Goal: Contribute content: Contribute content

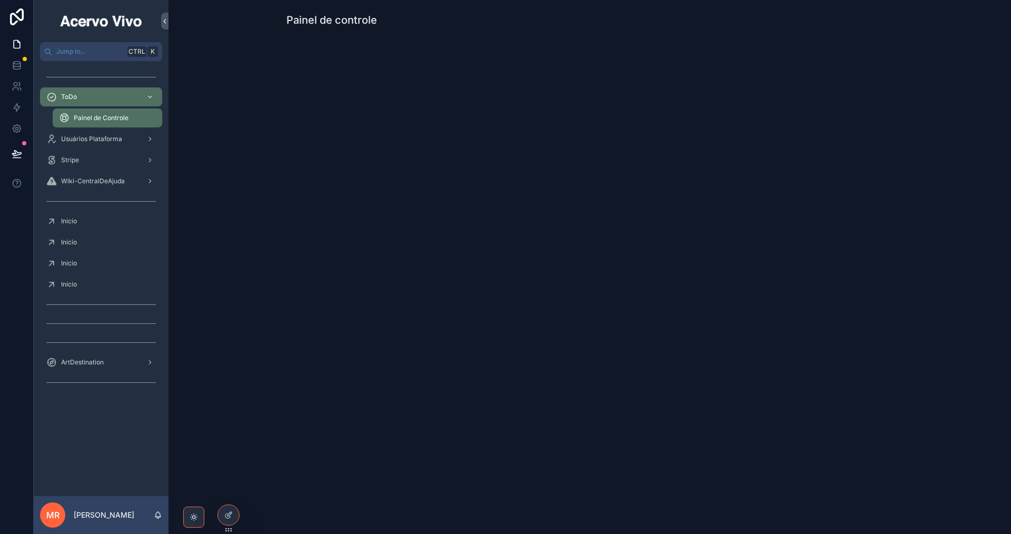
click at [65, 183] on span "Wiki-CentralDeAjuda" at bounding box center [93, 181] width 64 height 8
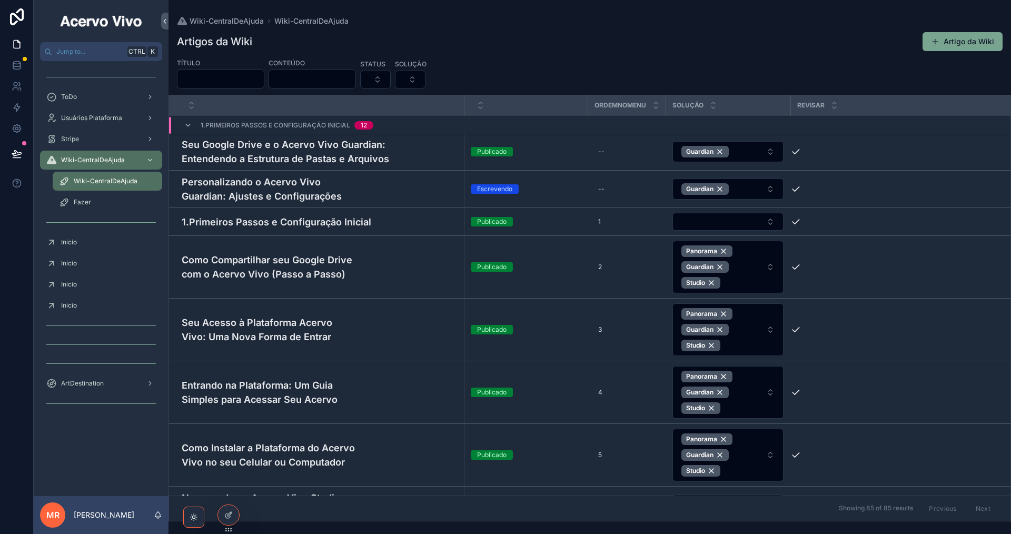
click at [105, 202] on div "Fazer" at bounding box center [107, 202] width 97 height 17
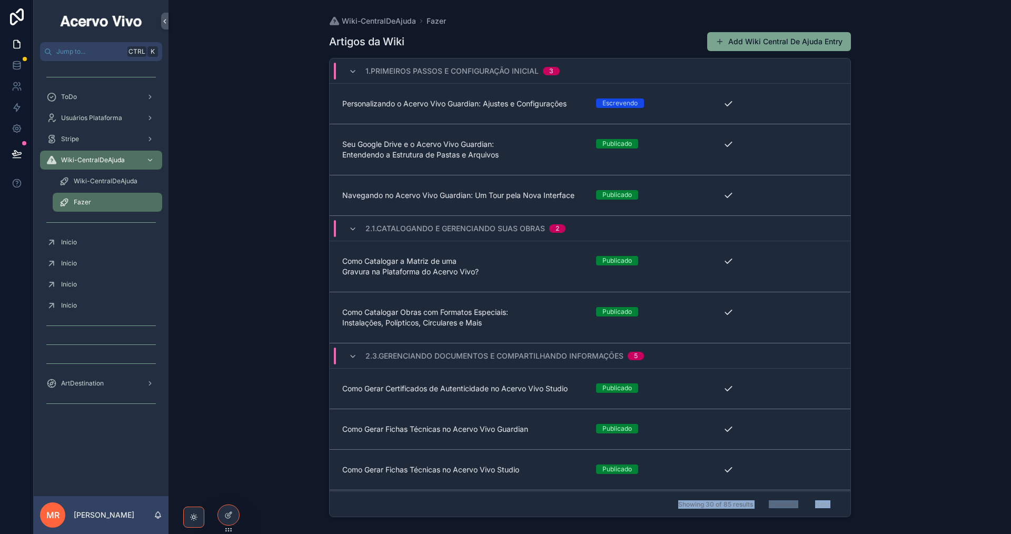
click at [230, 520] on div "Jump to... Ctrl K ToDo Usuários Plataforma Stripe Wiki-CentralDeAjuda Wiki-Cent…" at bounding box center [523, 267] width 978 height 534
click at [232, 515] on icon at bounding box center [228, 515] width 8 height 8
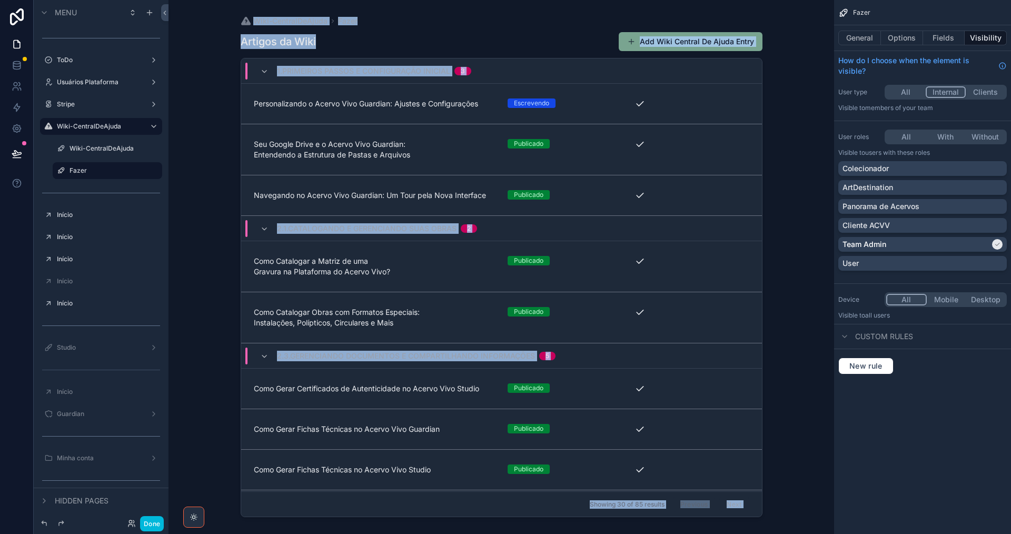
click at [300, 40] on div "scrollable content" at bounding box center [501, 260] width 539 height 521
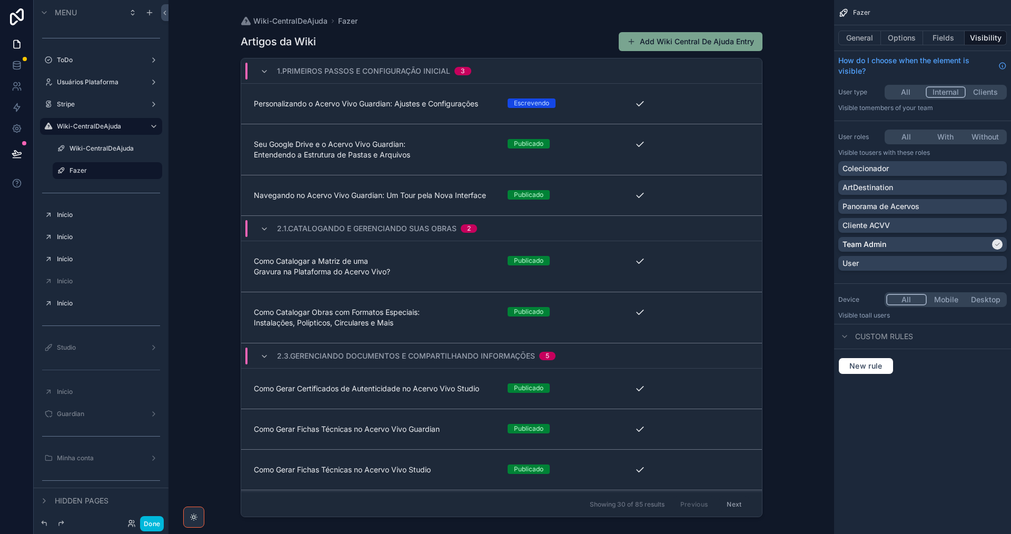
click at [378, 35] on div "Artigos da Wiki Add Wiki Central De Ajuda Entry" at bounding box center [502, 42] width 522 height 20
click at [854, 38] on button "General" at bounding box center [859, 38] width 43 height 15
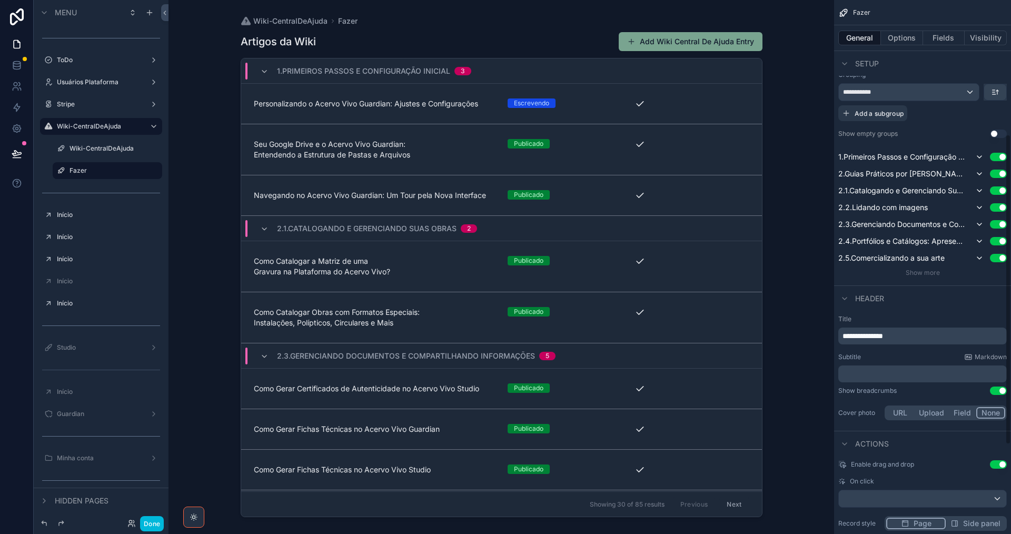
scroll to position [263, 0]
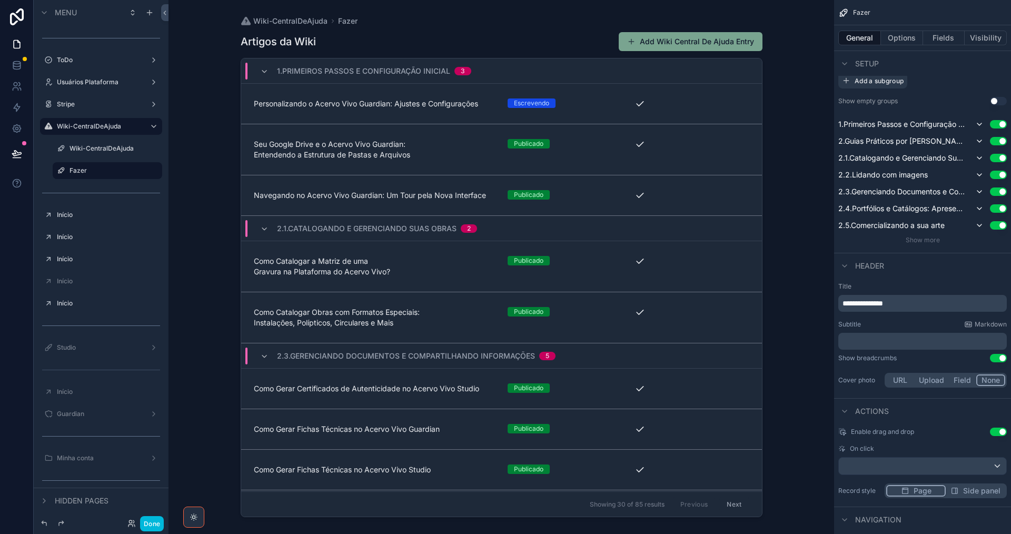
click at [908, 302] on p "**********" at bounding box center [924, 303] width 162 height 11
click at [88, 63] on label "ToDo" at bounding box center [99, 60] width 84 height 8
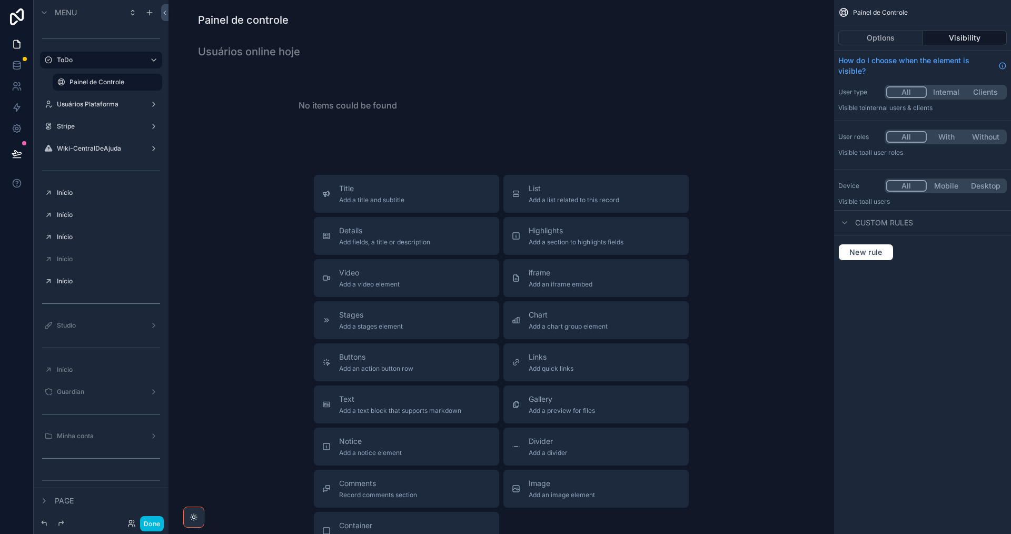
click at [567, 186] on span "List" at bounding box center [574, 188] width 91 height 11
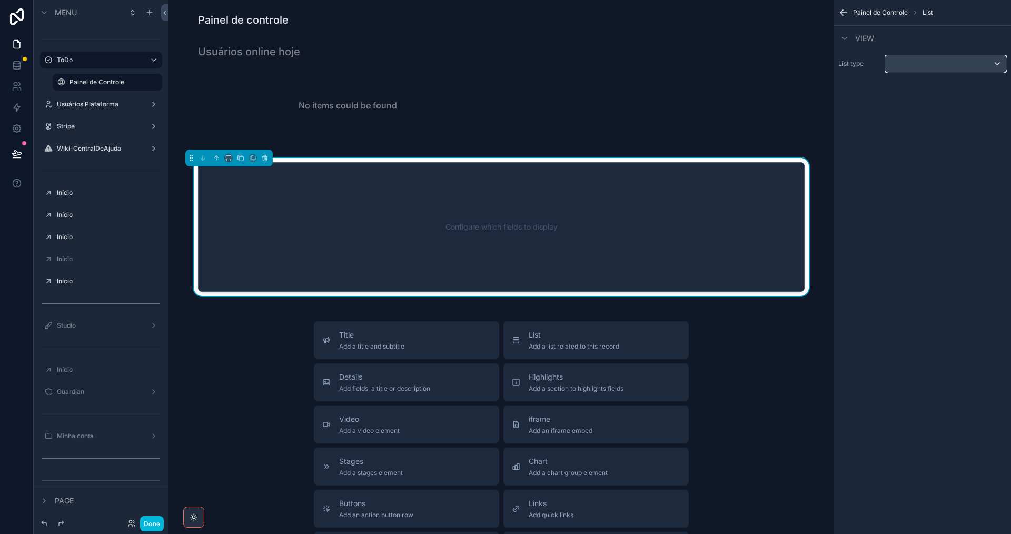
click at [926, 68] on div "scrollable content" at bounding box center [945, 63] width 121 height 17
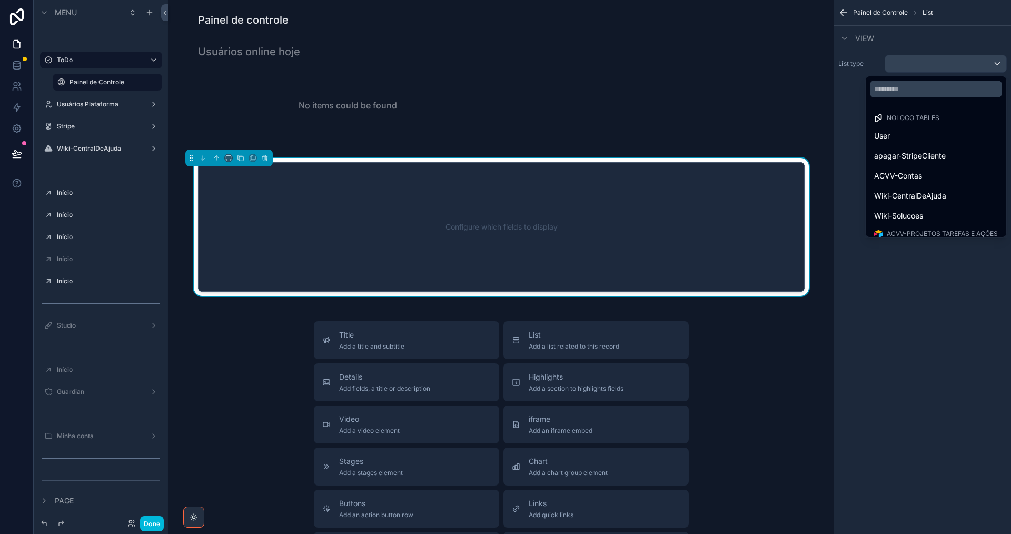
click at [932, 199] on span "Wiki-CentralDeAjuda" at bounding box center [910, 196] width 72 height 13
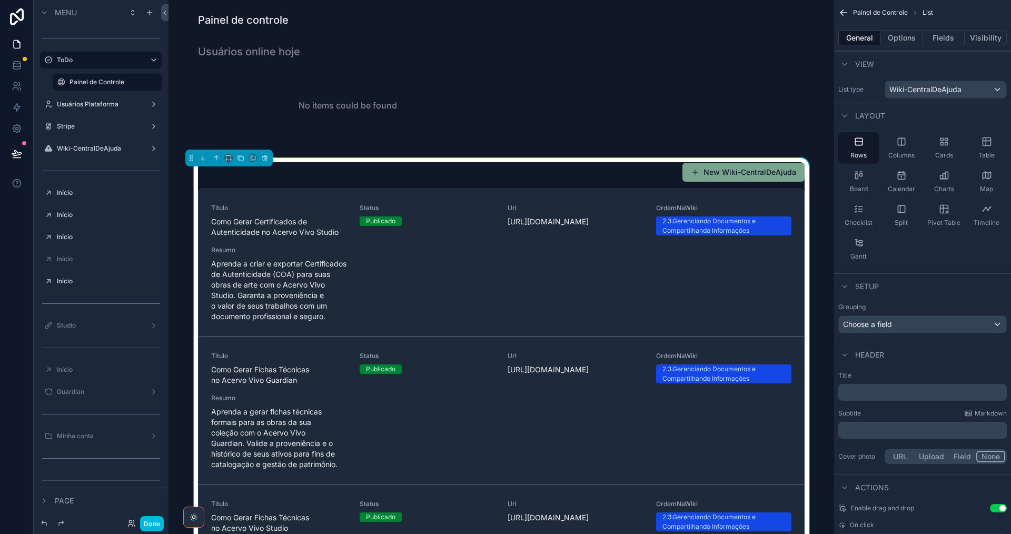
click at [909, 42] on button "Options" at bounding box center [902, 38] width 42 height 15
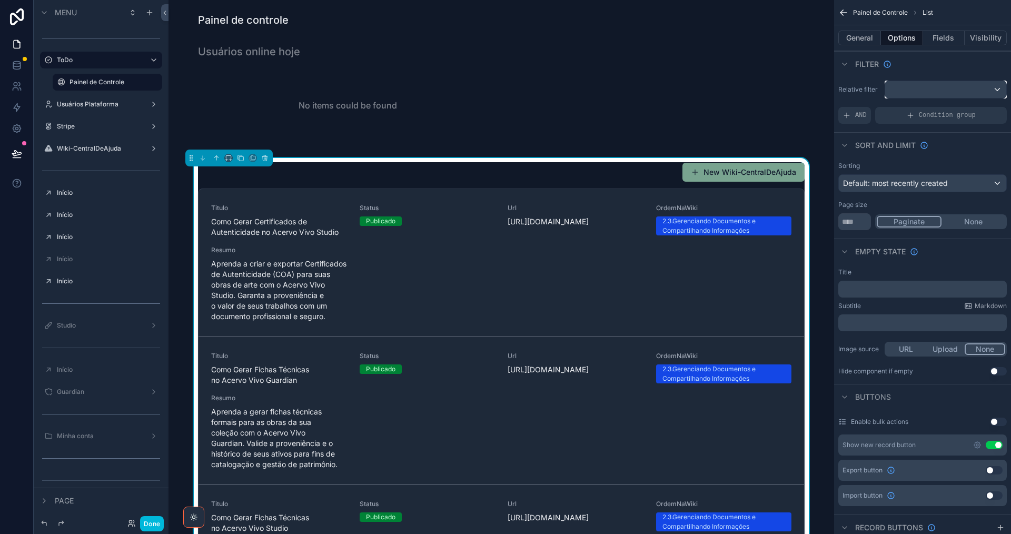
click at [920, 94] on div "scrollable content" at bounding box center [945, 89] width 121 height 17
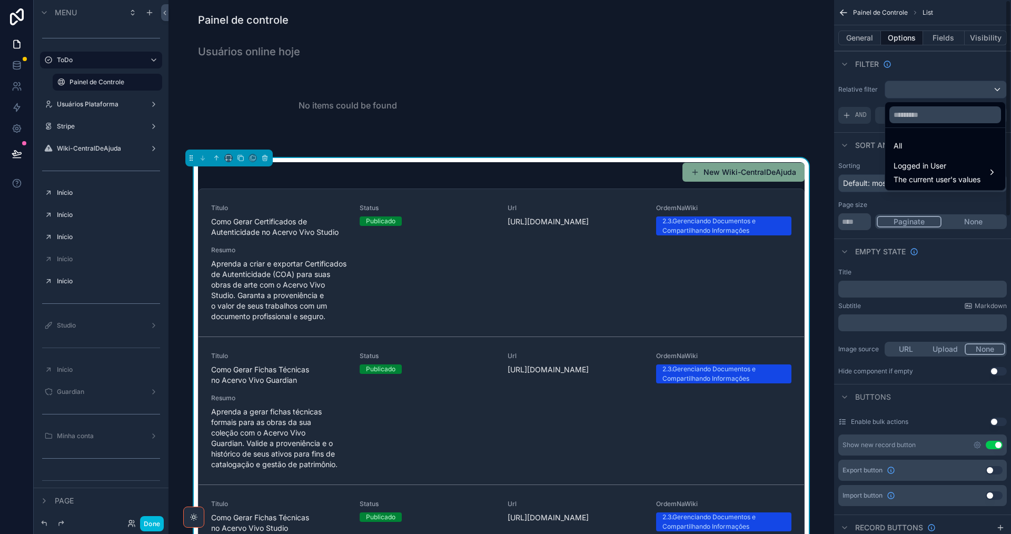
click at [850, 112] on div "scrollable content" at bounding box center [505, 267] width 1011 height 534
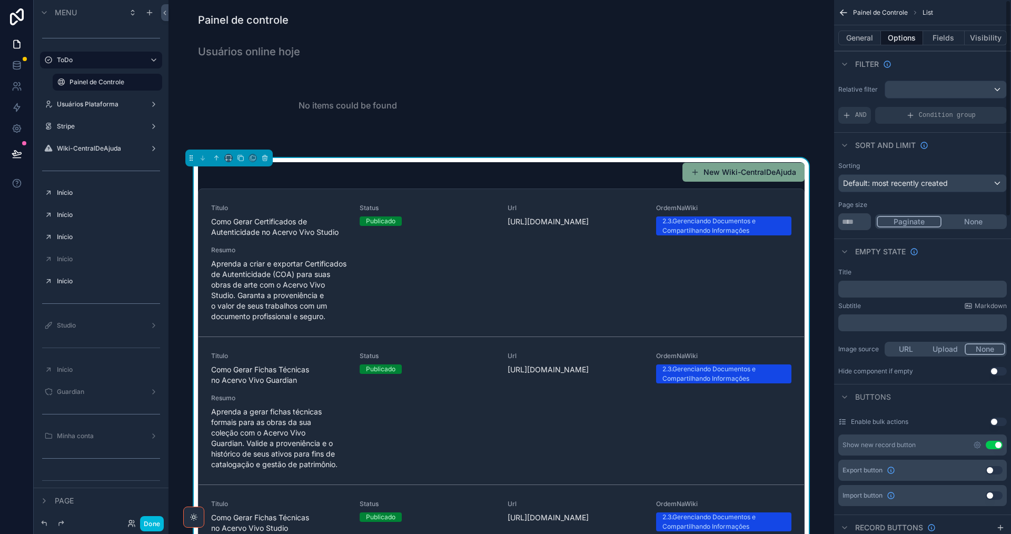
click at [850, 112] on icon "scrollable content" at bounding box center [847, 115] width 8 height 8
click at [0, 0] on div "scrollable content" at bounding box center [0, 0] width 0 height 0
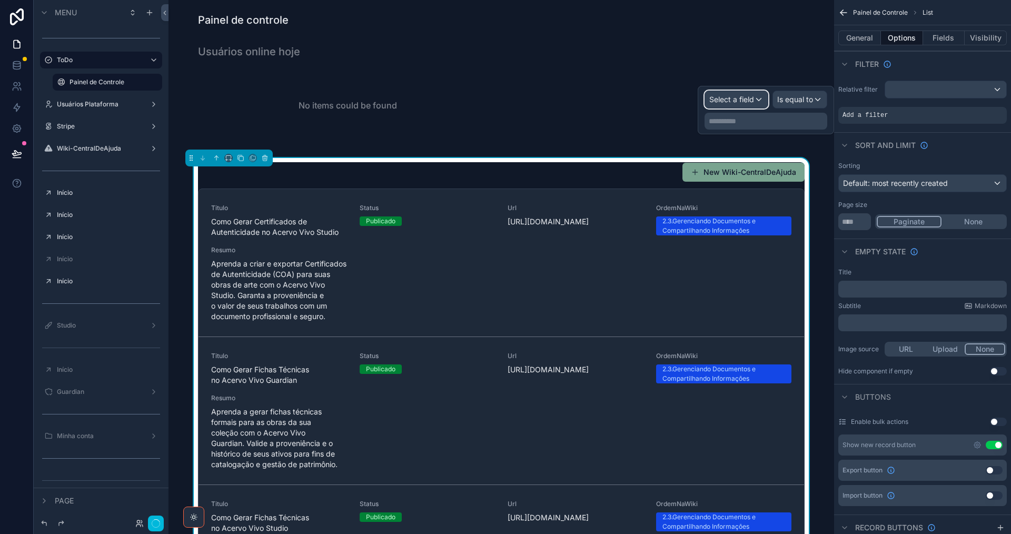
click at [747, 97] on span "Select a field" at bounding box center [731, 99] width 45 height 9
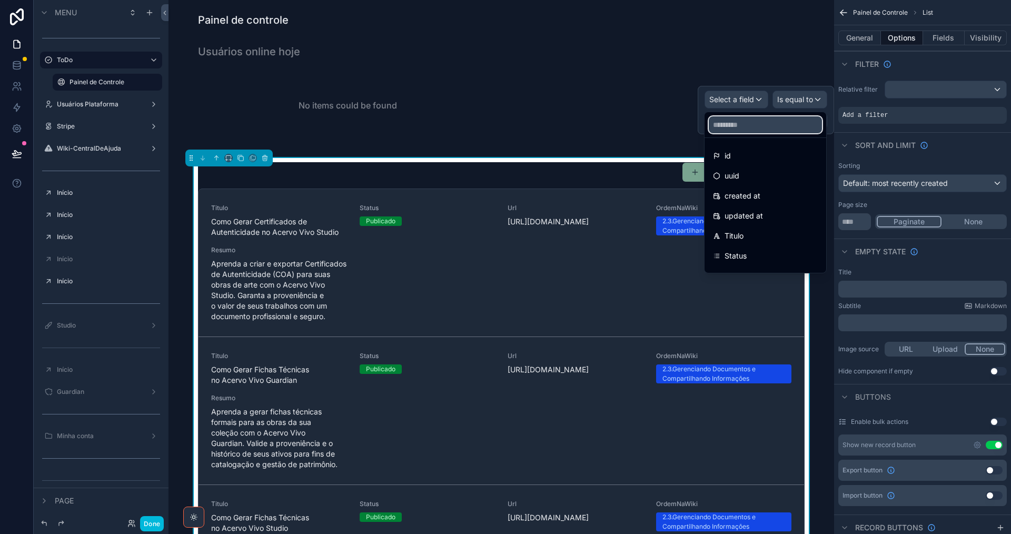
click at [755, 126] on input "text" at bounding box center [765, 124] width 113 height 17
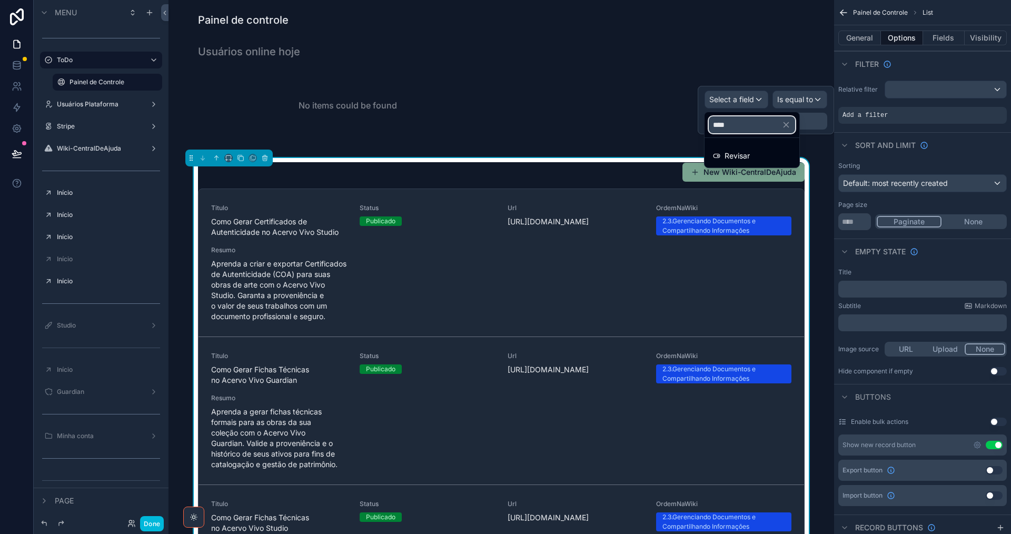
type input "****"
click at [739, 154] on span "Revisar" at bounding box center [737, 156] width 25 height 13
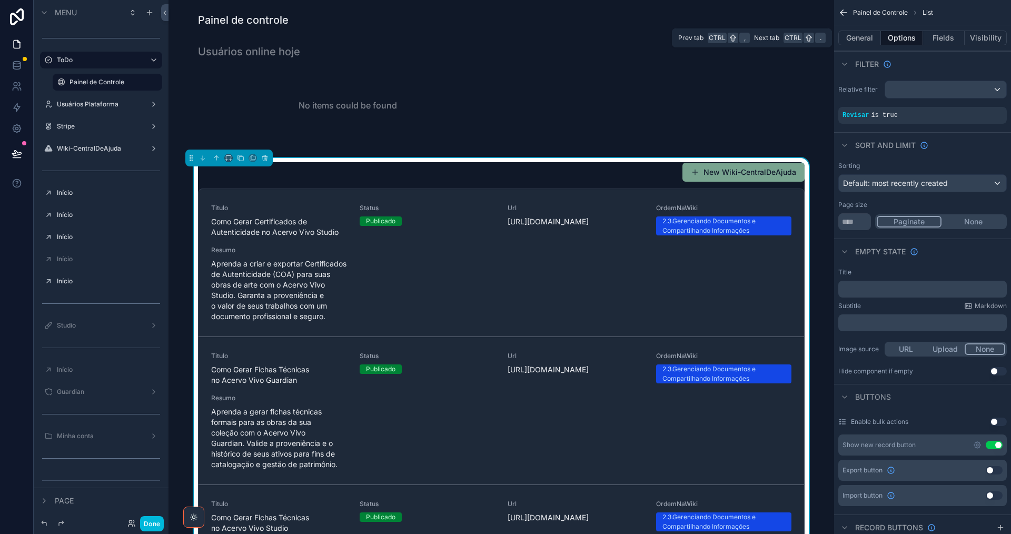
click at [862, 39] on button "General" at bounding box center [859, 38] width 43 height 15
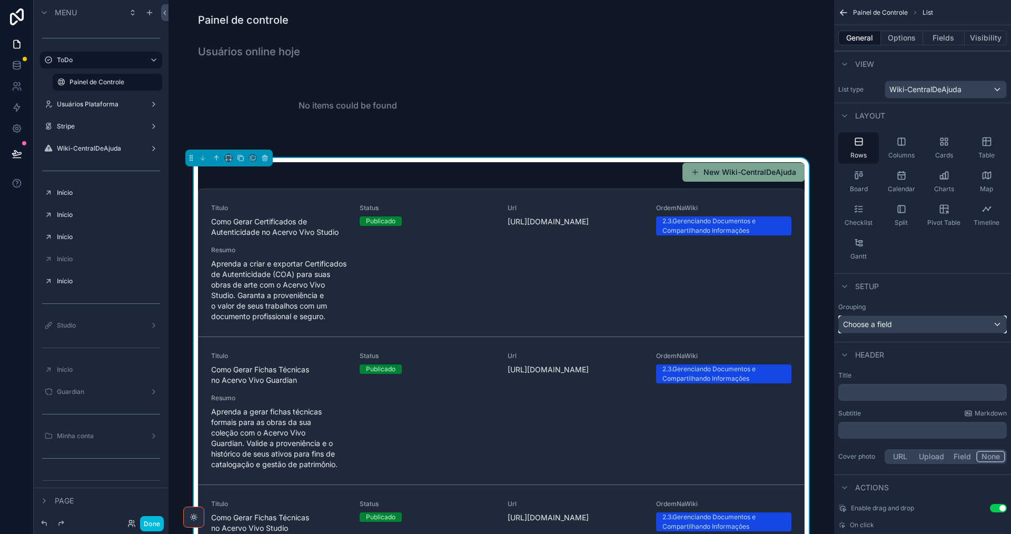
click at [873, 324] on span "Choose a field" at bounding box center [867, 324] width 49 height 9
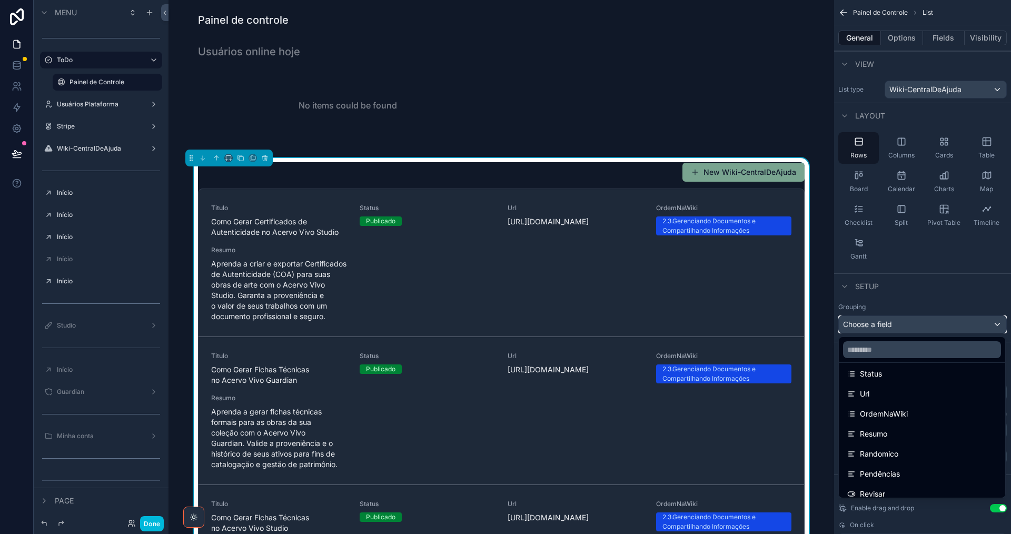
scroll to position [105, 0]
click at [909, 396] on div "OrdemNaWiki" at bounding box center [922, 395] width 150 height 13
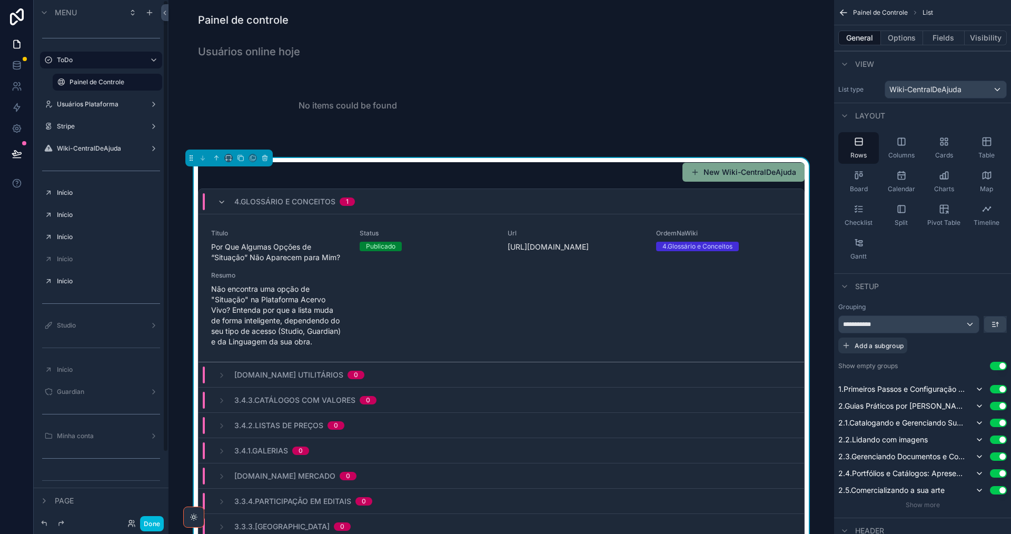
click at [218, 203] on icon "scrollable content" at bounding box center [222, 202] width 8 height 8
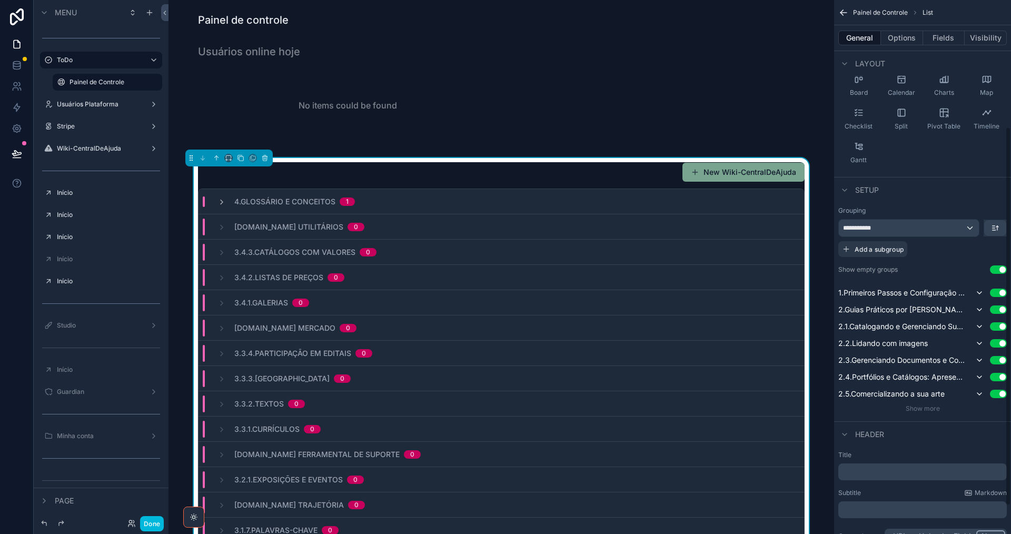
scroll to position [219, 0]
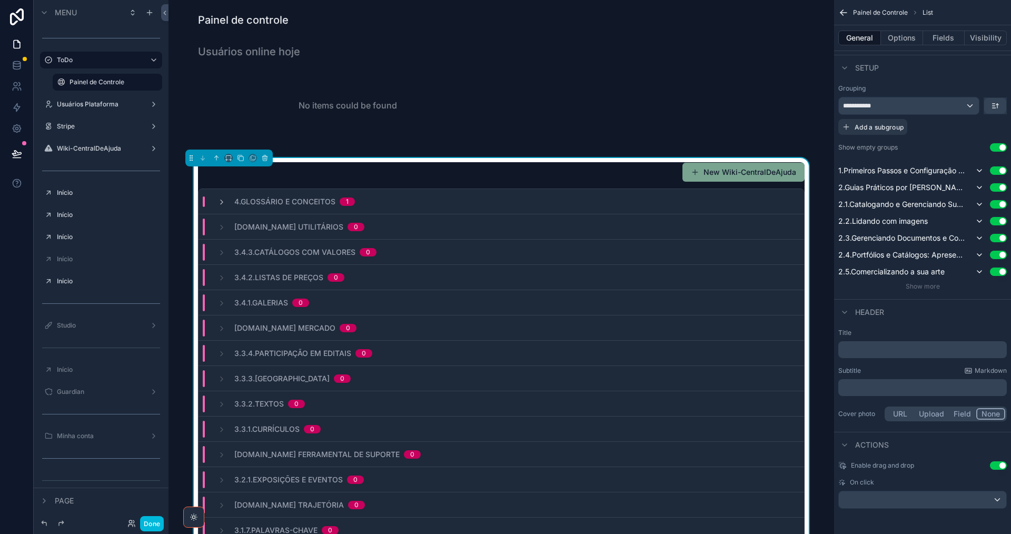
click at [996, 146] on button "Use setting" at bounding box center [998, 147] width 17 height 8
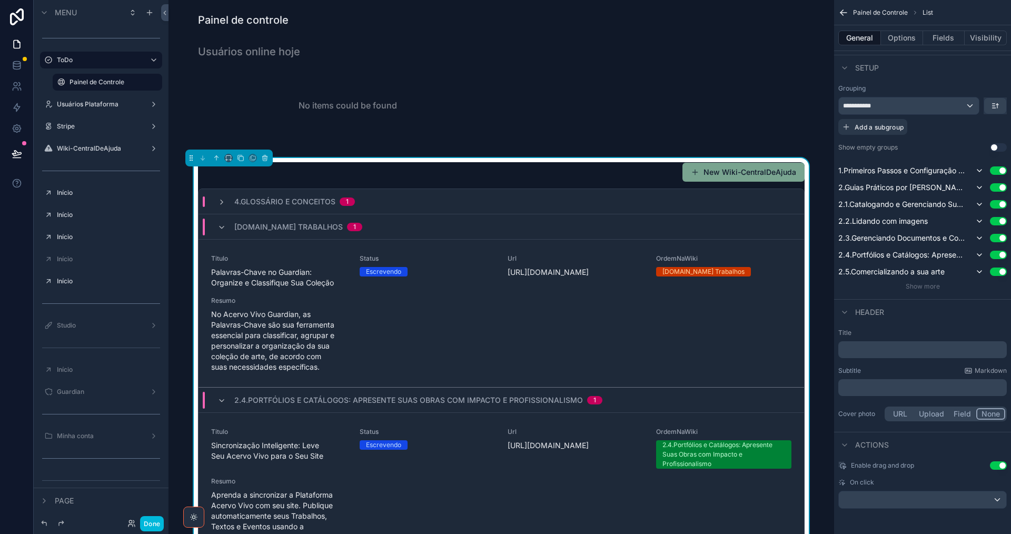
click at [880, 352] on p "﻿" at bounding box center [924, 349] width 162 height 11
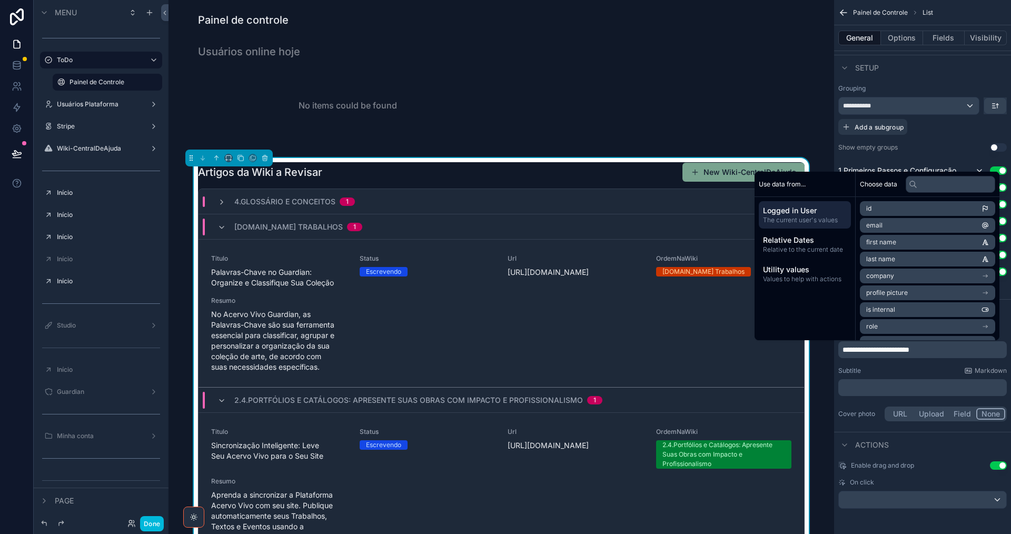
click at [218, 227] on icon "scrollable content" at bounding box center [222, 227] width 8 height 8
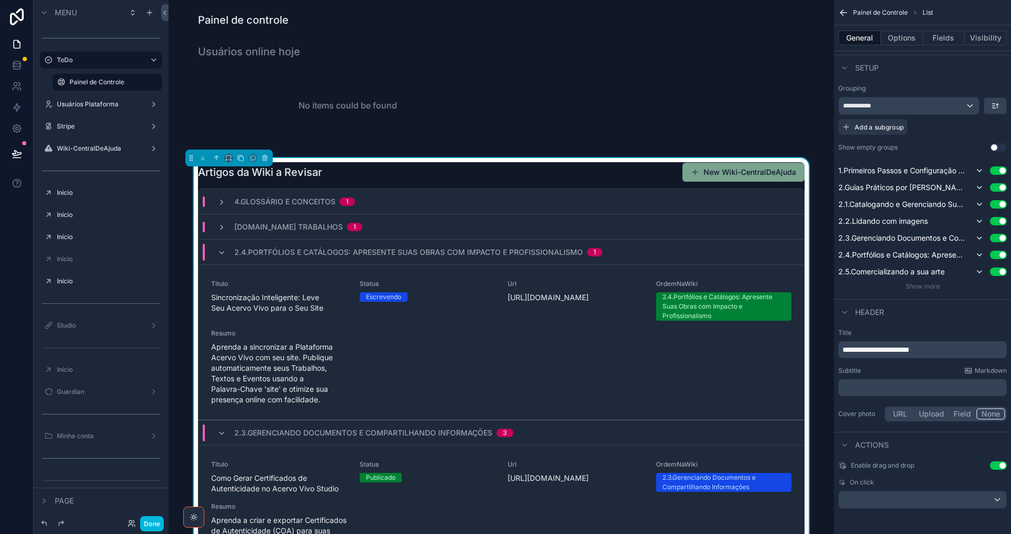
click at [221, 255] on icon "scrollable content" at bounding box center [222, 253] width 8 height 8
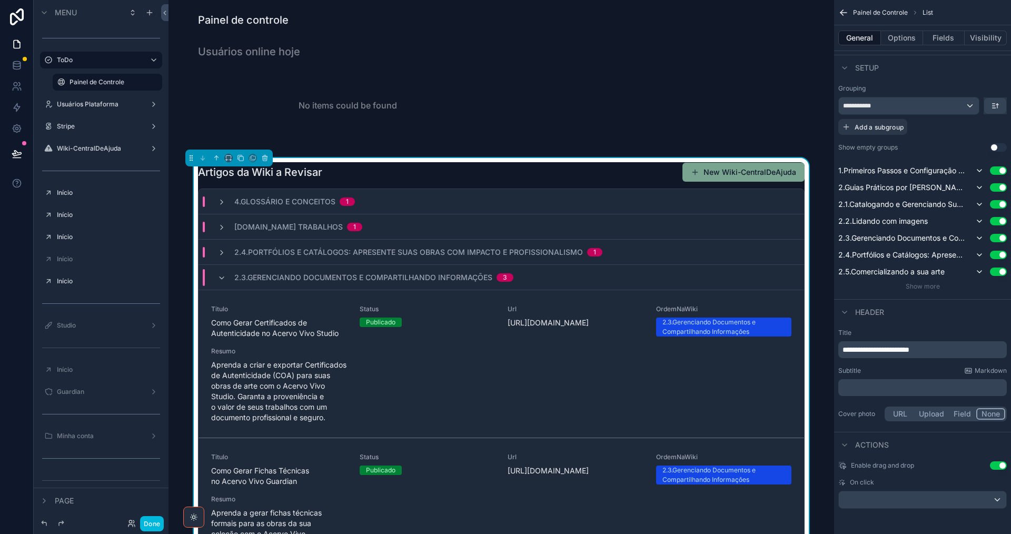
click at [218, 274] on icon "scrollable content" at bounding box center [222, 278] width 8 height 8
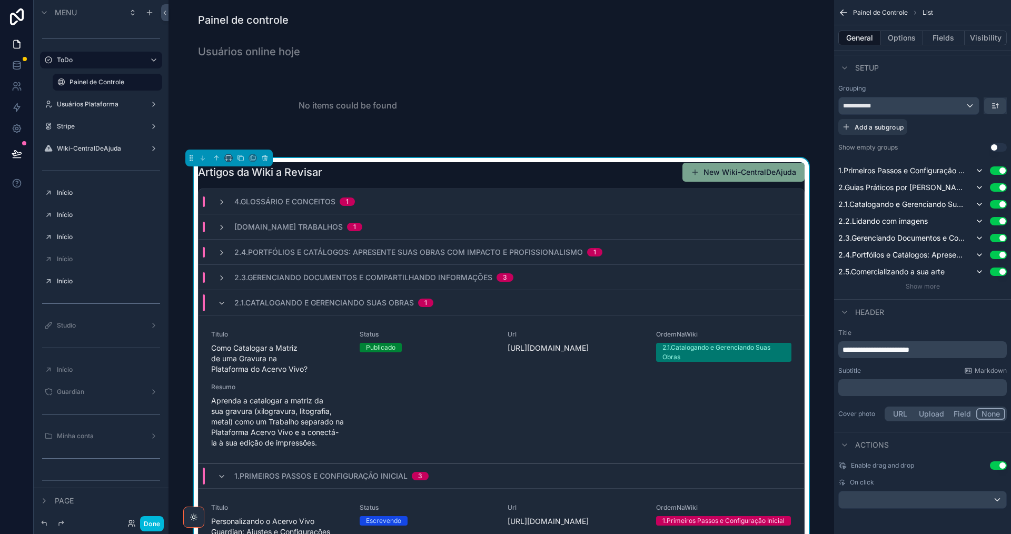
click at [220, 301] on icon "scrollable content" at bounding box center [222, 303] width 8 height 8
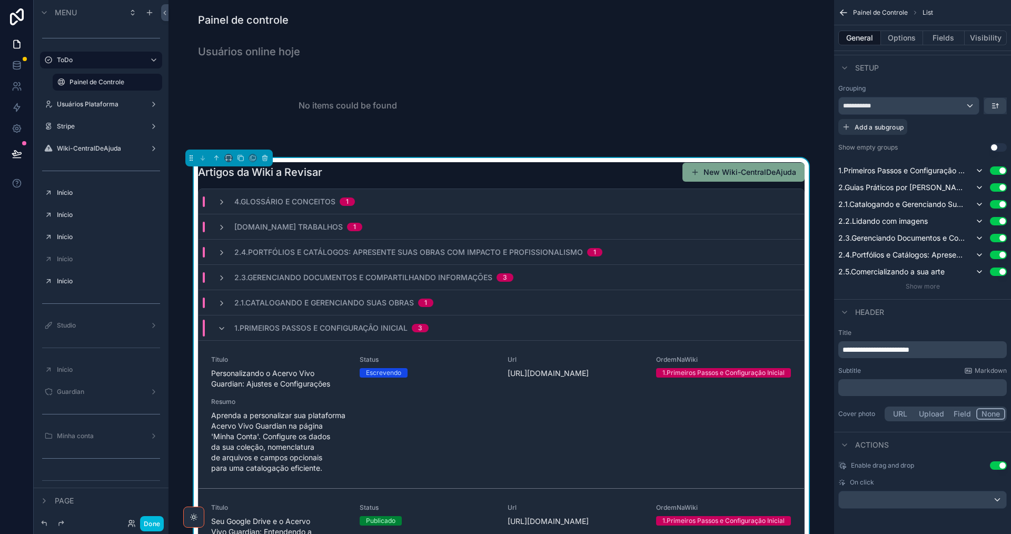
click at [220, 329] on icon "scrollable content" at bounding box center [222, 328] width 8 height 8
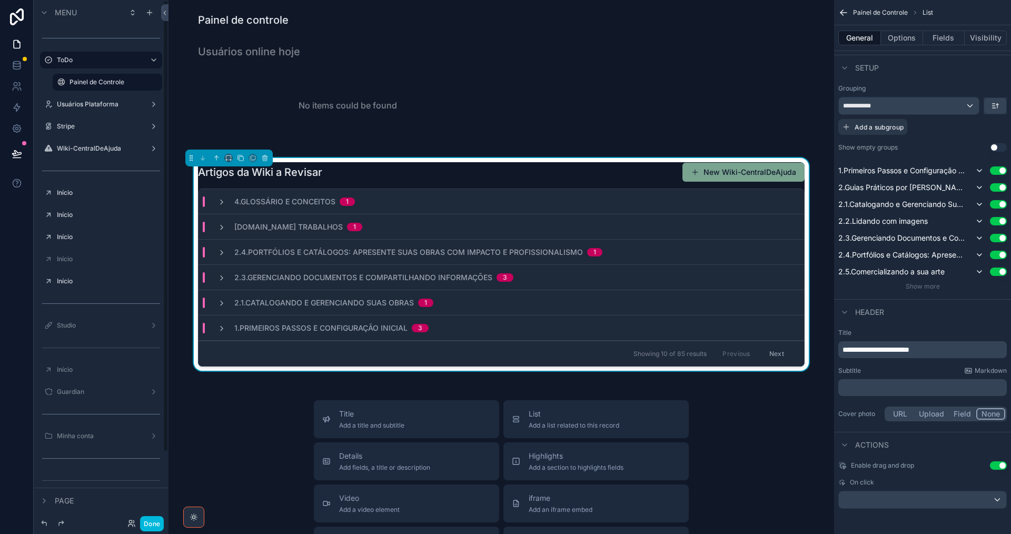
click at [89, 153] on div "Wiki-CentralDeAjuda" at bounding box center [101, 148] width 88 height 8
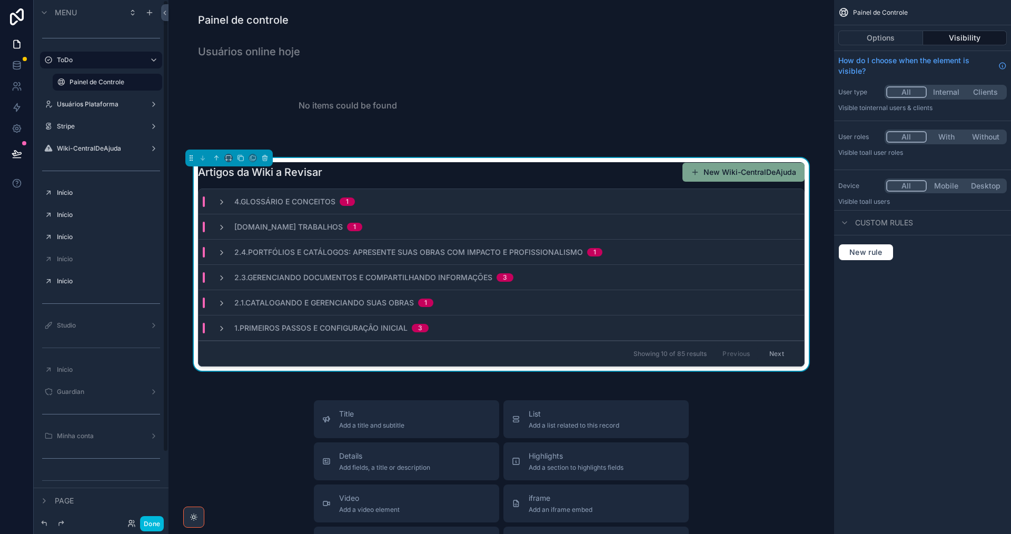
scroll to position [0, 0]
click at [82, 151] on label "Wiki-CentralDeAjuda" at bounding box center [99, 148] width 84 height 8
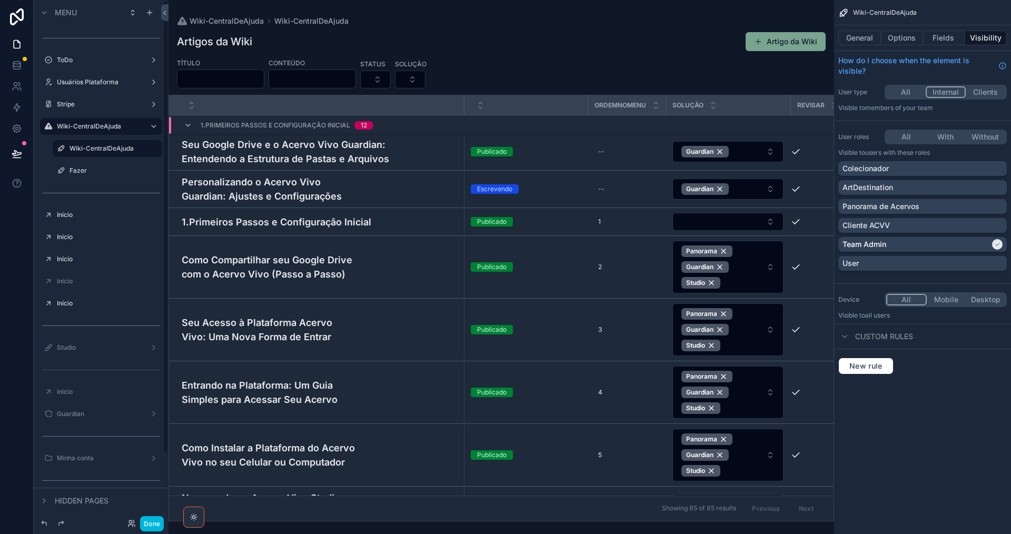
click at [85, 175] on div "Fazer" at bounding box center [115, 170] width 91 height 8
click at [86, 173] on label "Fazer" at bounding box center [113, 170] width 86 height 8
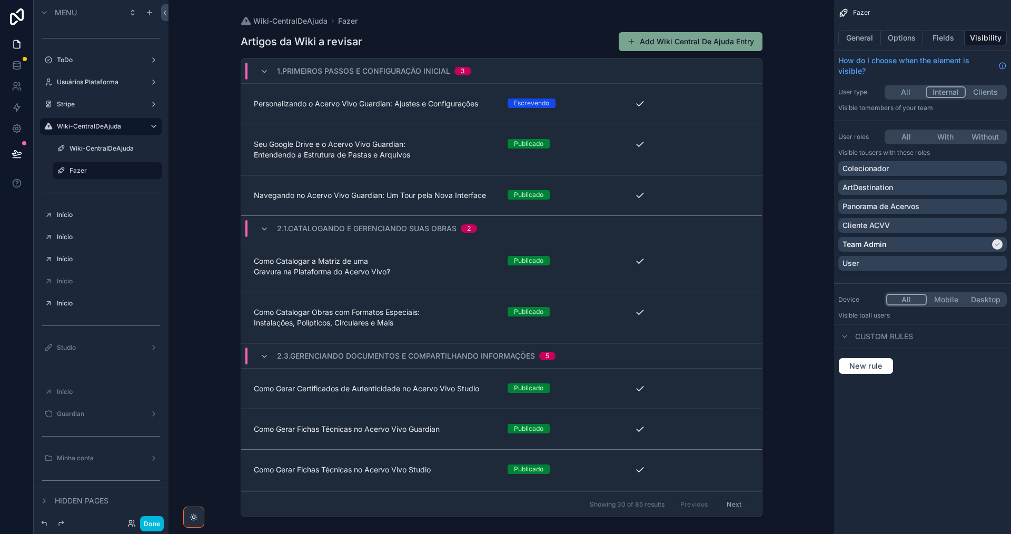
click at [344, 105] on div "scrollable content" at bounding box center [501, 260] width 539 height 521
click at [349, 105] on span "Personalizando o Acervo Vivo Guardian: Ajustes e Configurações" at bounding box center [375, 103] width 242 height 11
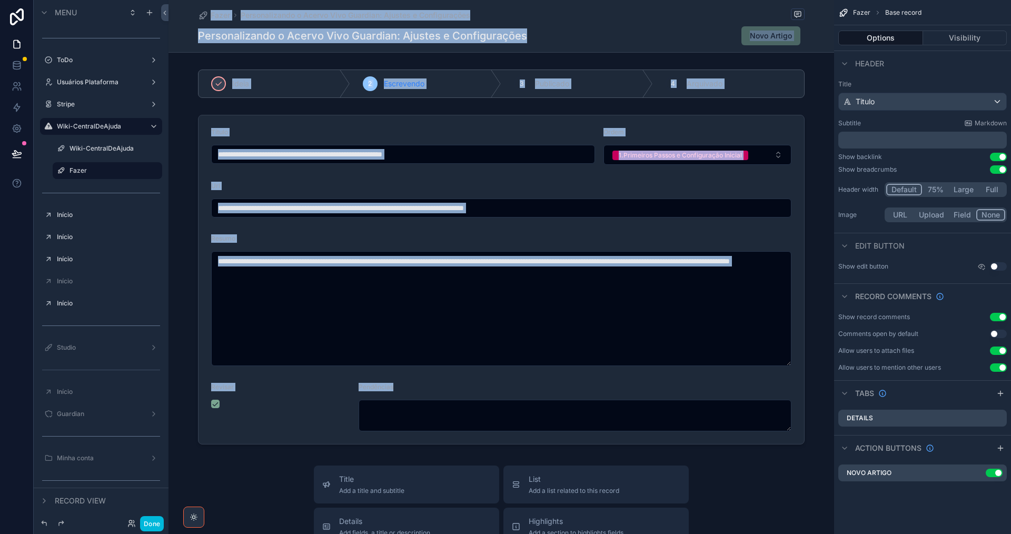
drag, startPoint x: 607, startPoint y: 203, endPoint x: 150, endPoint y: 205, distance: 456.6
click at [150, 205] on div "Menu ToDo Usuários Plataforma Stripe Wiki-CentralDeAjuda Wiki-CentralDeAjuda Fa…" at bounding box center [523, 267] width 978 height 534
click at [242, 214] on div "scrollable content" at bounding box center [502, 280] width 666 height 338
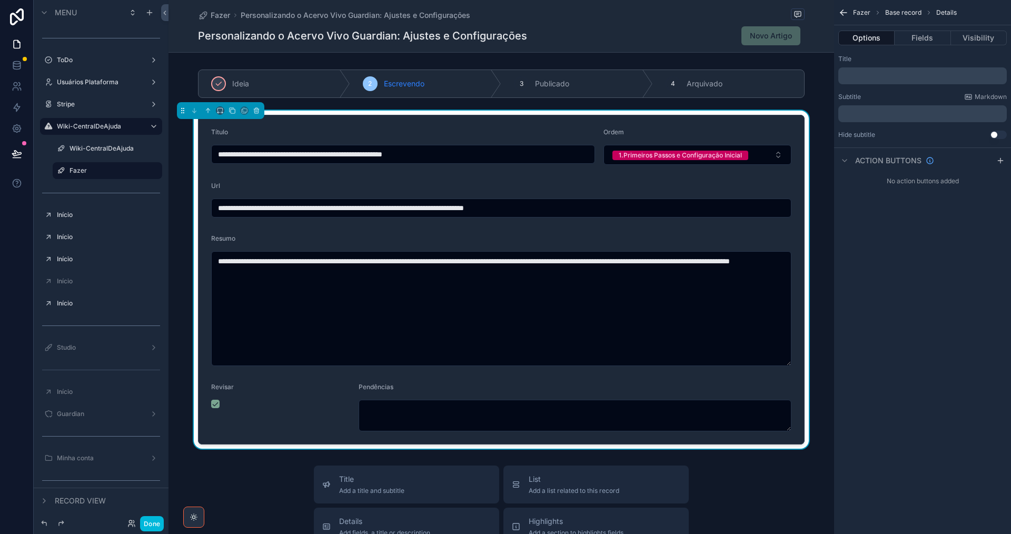
click at [243, 209] on input "**********" at bounding box center [501, 208] width 579 height 15
click at [700, 4] on div "Fazer Personalizando o Acervo Vivo Guardian: Ajustes e Configurações Personaliz…" at bounding box center [501, 26] width 607 height 52
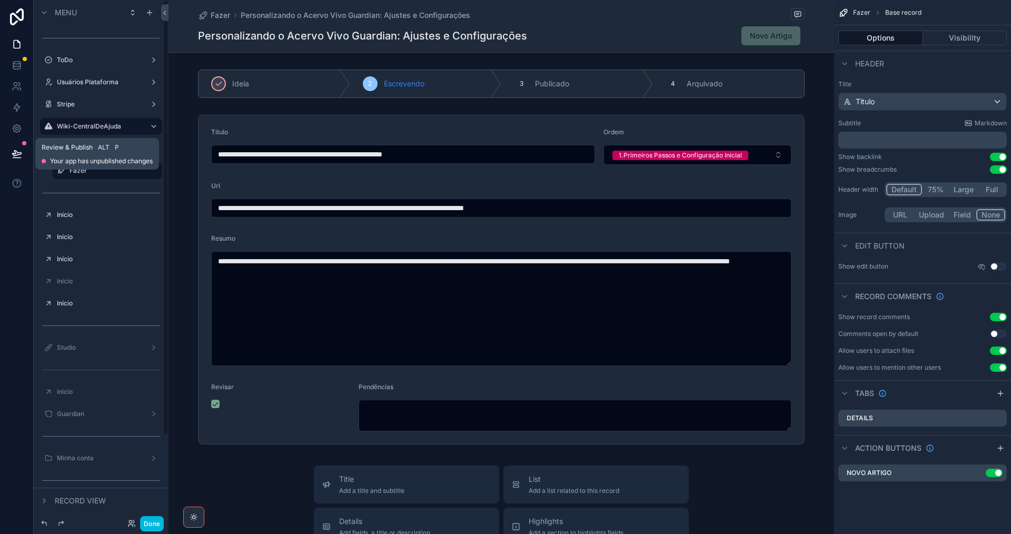
click at [14, 153] on icon at bounding box center [17, 154] width 11 height 11
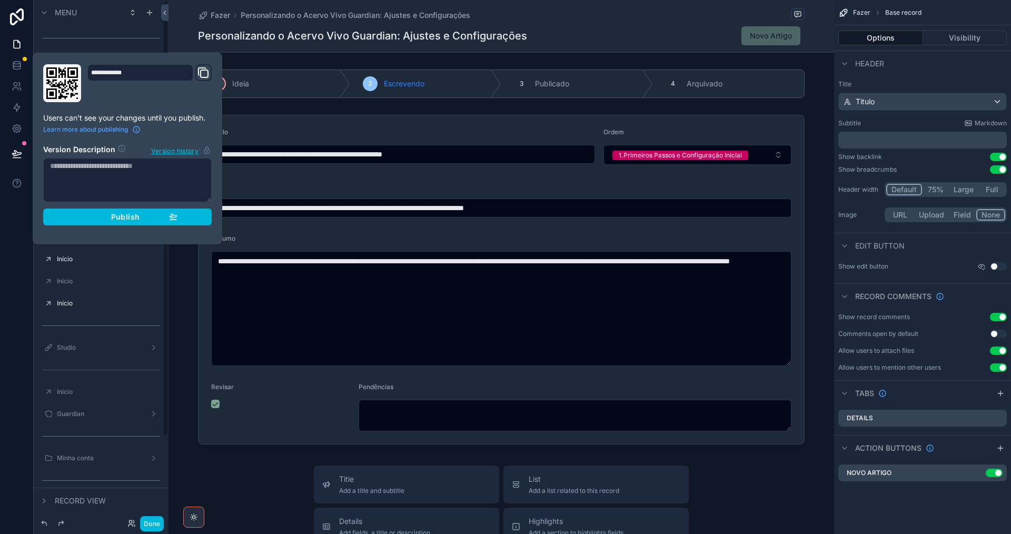
click at [133, 213] on span "Publish" at bounding box center [125, 216] width 28 height 9
